Goal: Use online tool/utility

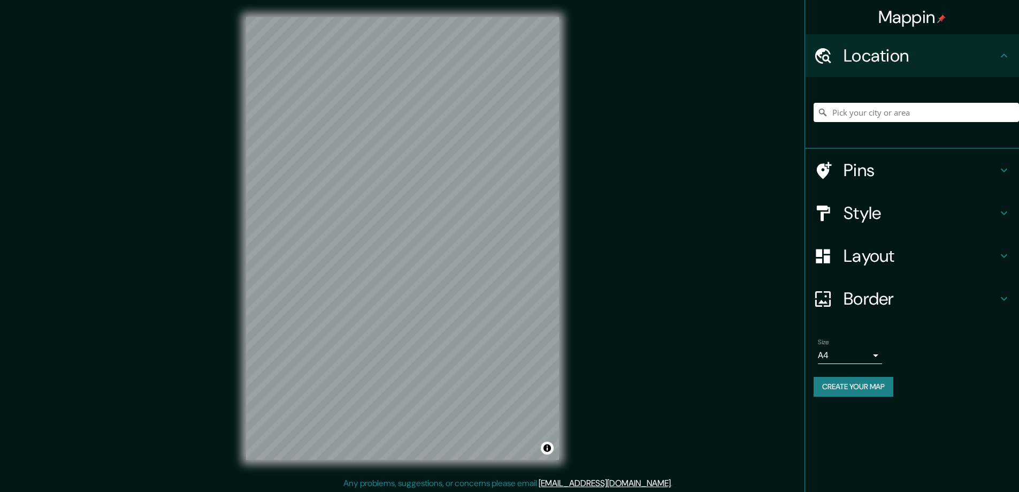
click at [863, 211] on h4 "Style" at bounding box center [921, 212] width 154 height 21
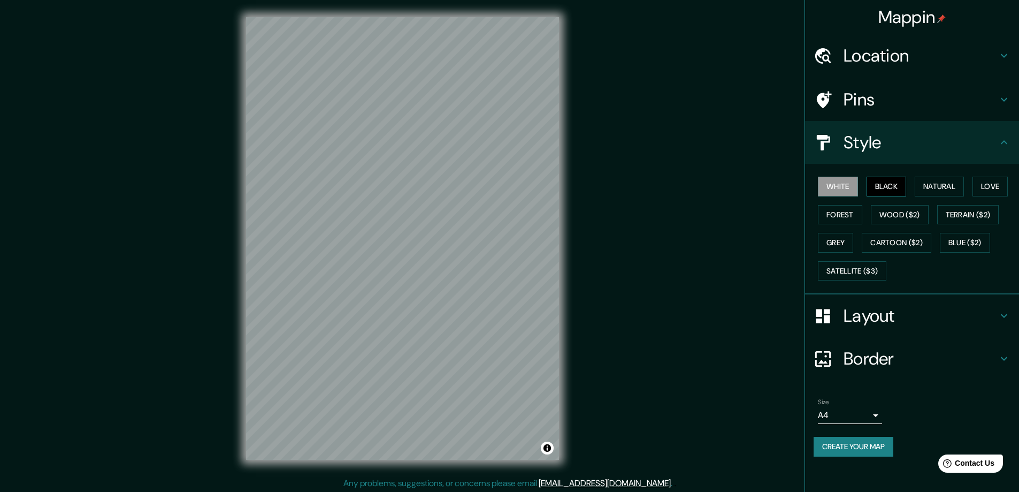
click at [882, 183] on button "Black" at bounding box center [887, 187] width 40 height 20
click at [856, 313] on h4 "Layout" at bounding box center [921, 315] width 154 height 21
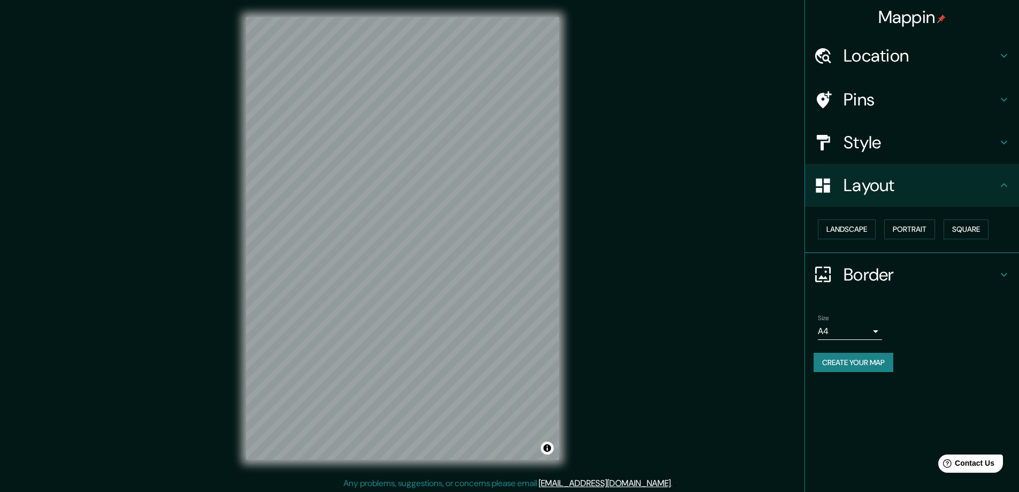
click at [969, 225] on button "Square" at bounding box center [966, 229] width 45 height 20
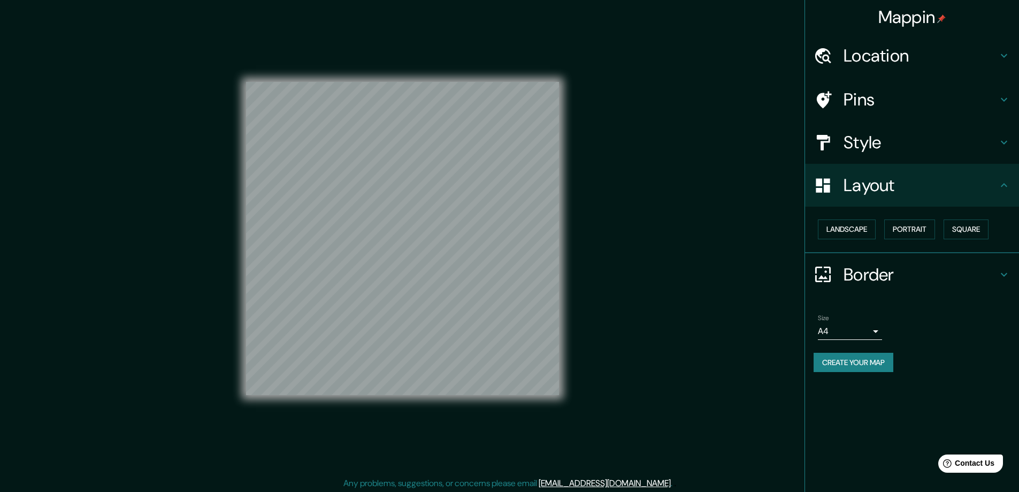
click at [878, 330] on body "Mappin Location Pins Style Layout Landscape Portrait Square Border Choose a bor…" at bounding box center [509, 246] width 1019 height 492
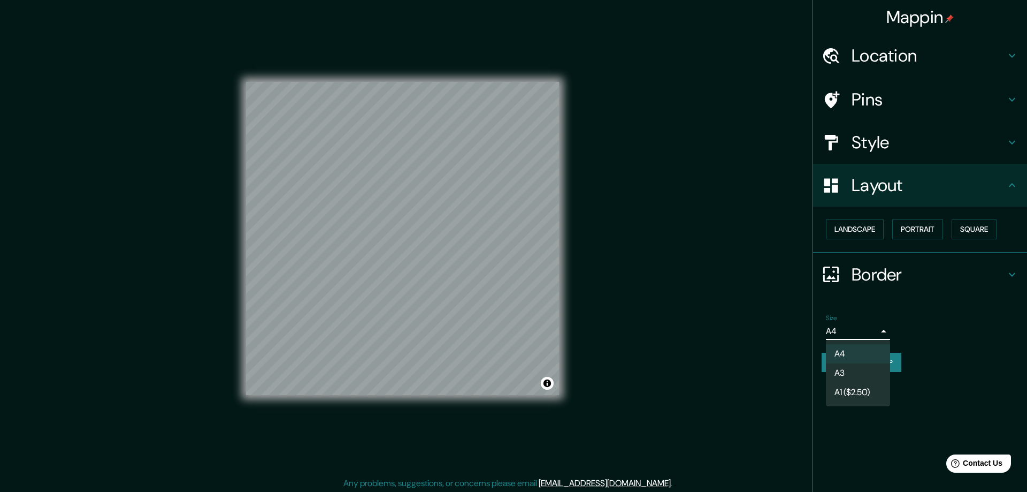
click at [839, 372] on li "A3" at bounding box center [858, 372] width 64 height 19
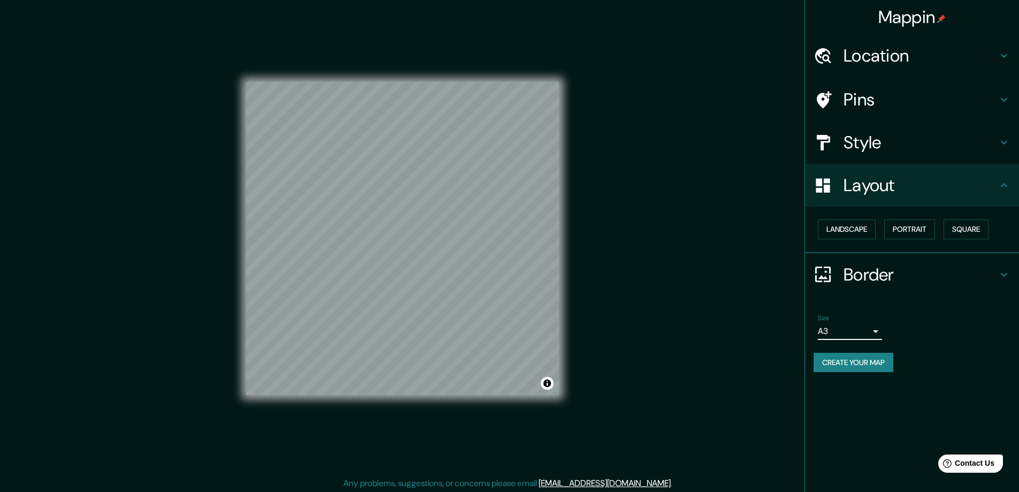
click at [869, 54] on h4 "Location" at bounding box center [921, 55] width 154 height 21
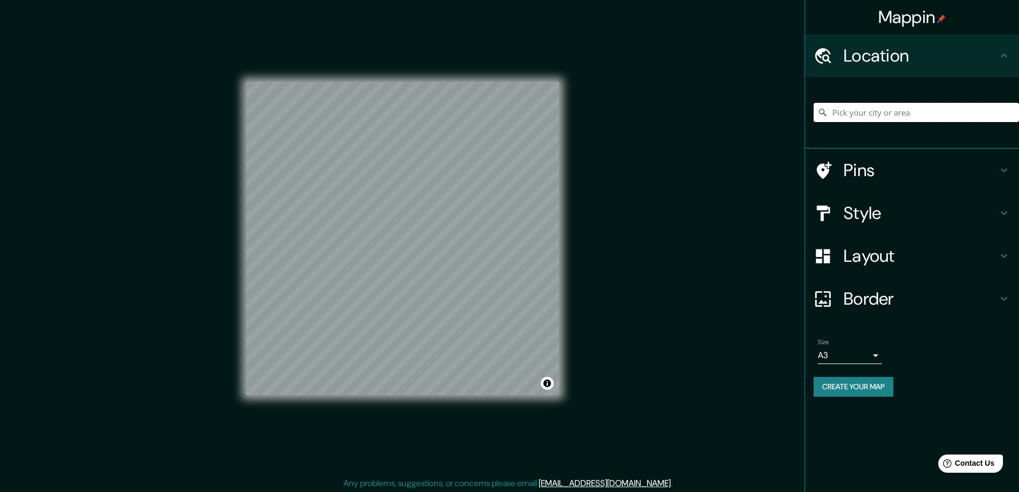
paste input "[STREET_ADDRESS]"
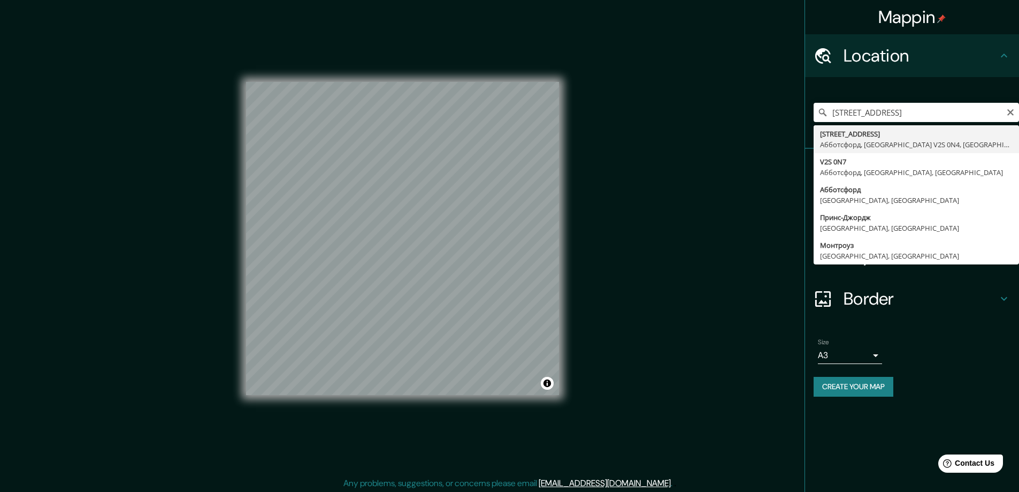
type input "[STREET_ADDRESS]"
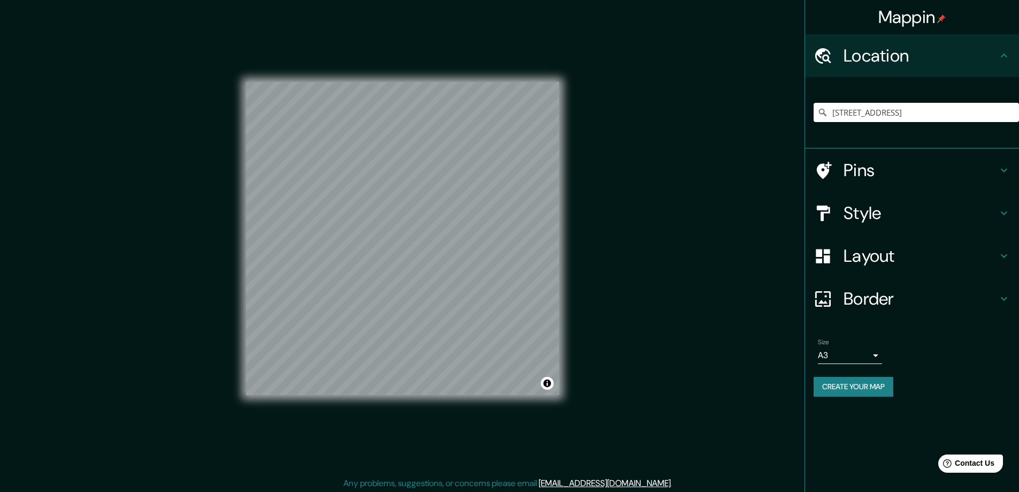
scroll to position [0, 0]
click at [841, 385] on button "Create your map" at bounding box center [854, 387] width 80 height 20
